Goal: Transaction & Acquisition: Purchase product/service

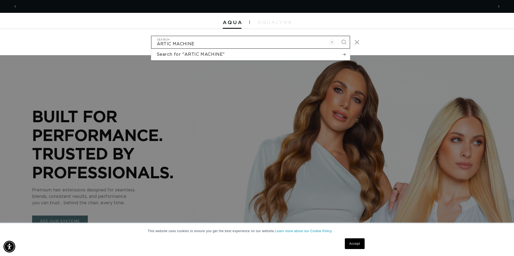
scroll to position [0, 972]
click at [164, 43] on input "ARTIC MACHINE" at bounding box center [251, 42] width 198 height 12
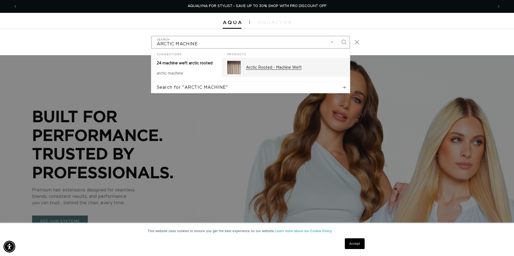
type input "ARCTIC MACHINE"
click at [265, 62] on div "Arctic Rooted - Machine Weft" at bounding box center [295, 67] width 99 height 13
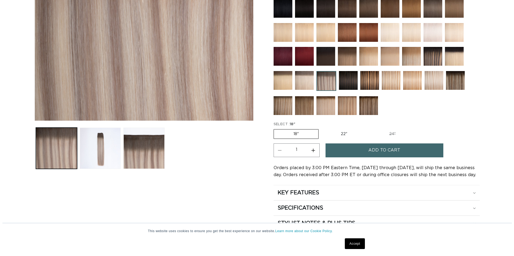
scroll to position [164, 0]
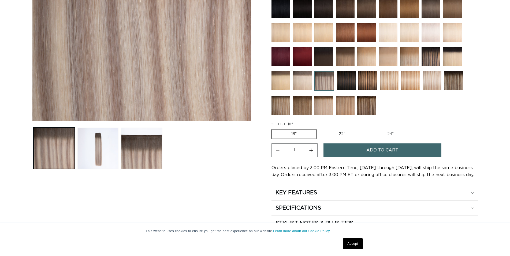
click at [373, 150] on span "Add to cart" at bounding box center [382, 150] width 32 height 14
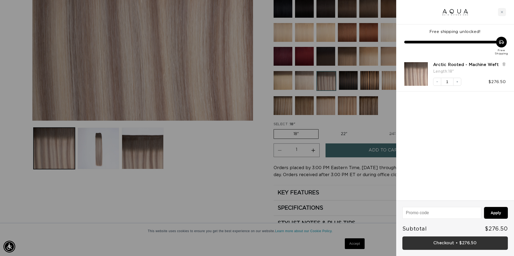
scroll to position [0, 486]
click at [460, 244] on link "Checkout • $276.50" at bounding box center [456, 243] width 106 height 14
